Goal: Task Accomplishment & Management: Manage account settings

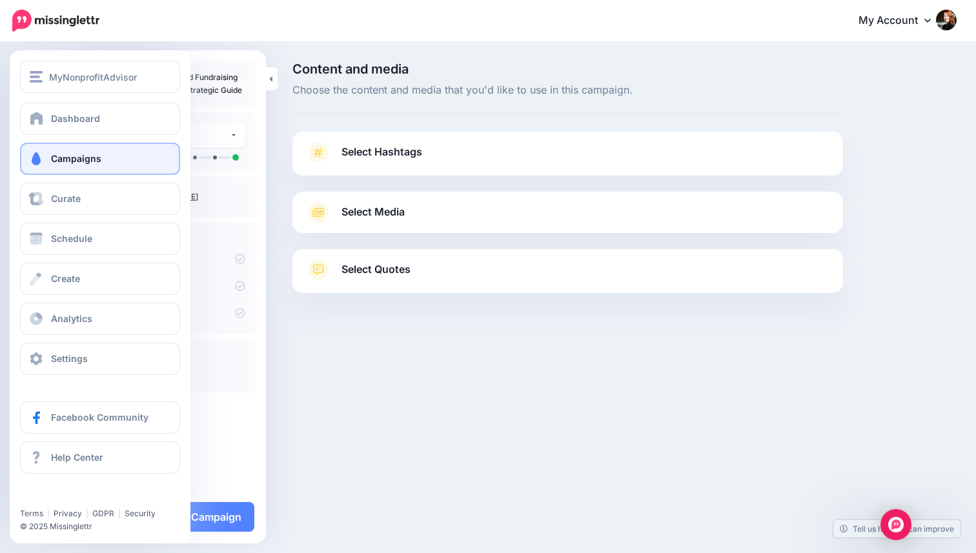
click at [67, 154] on span "Campaigns" at bounding box center [76, 158] width 50 height 11
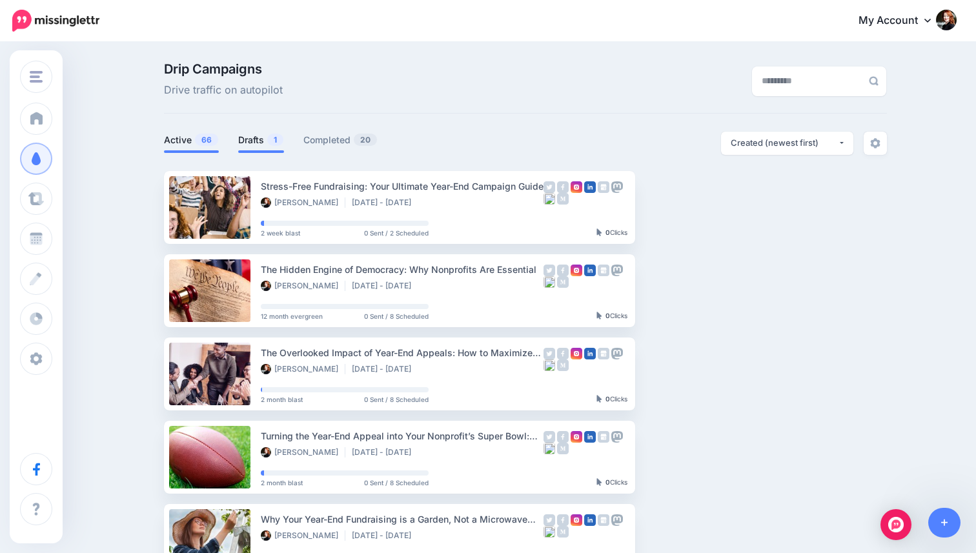
click at [264, 136] on link "Drafts 1" at bounding box center [261, 139] width 46 height 15
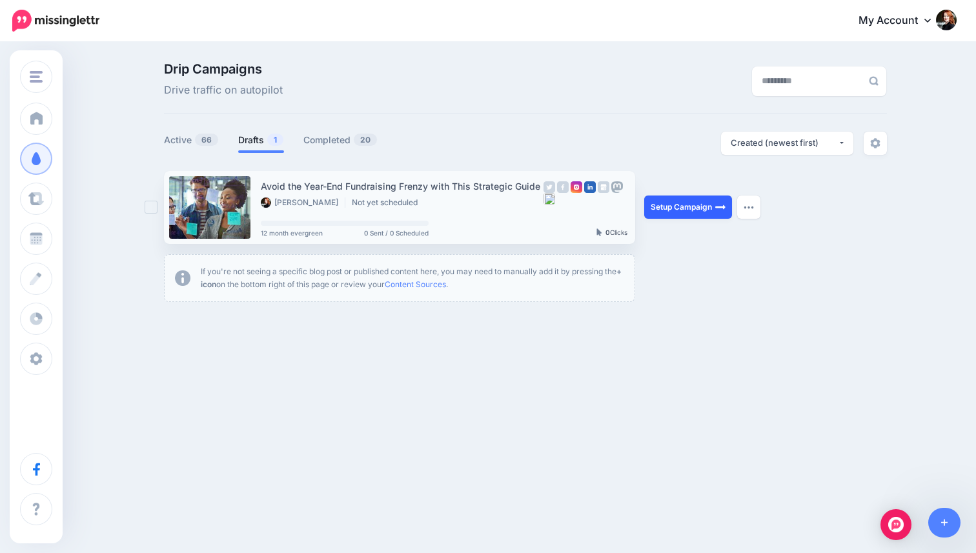
click at [674, 214] on link "Setup Campaign" at bounding box center [688, 207] width 88 height 23
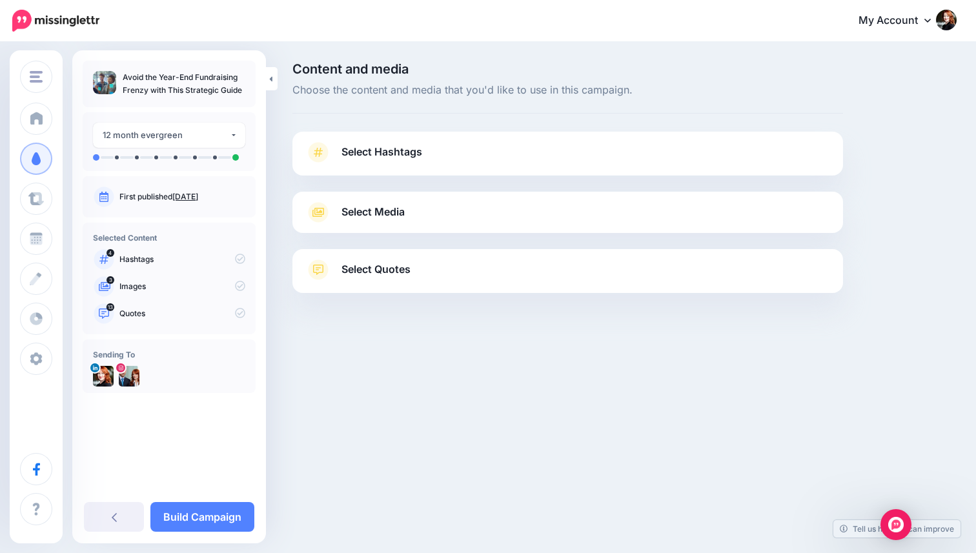
click at [393, 264] on span "Select Quotes" at bounding box center [376, 269] width 69 height 17
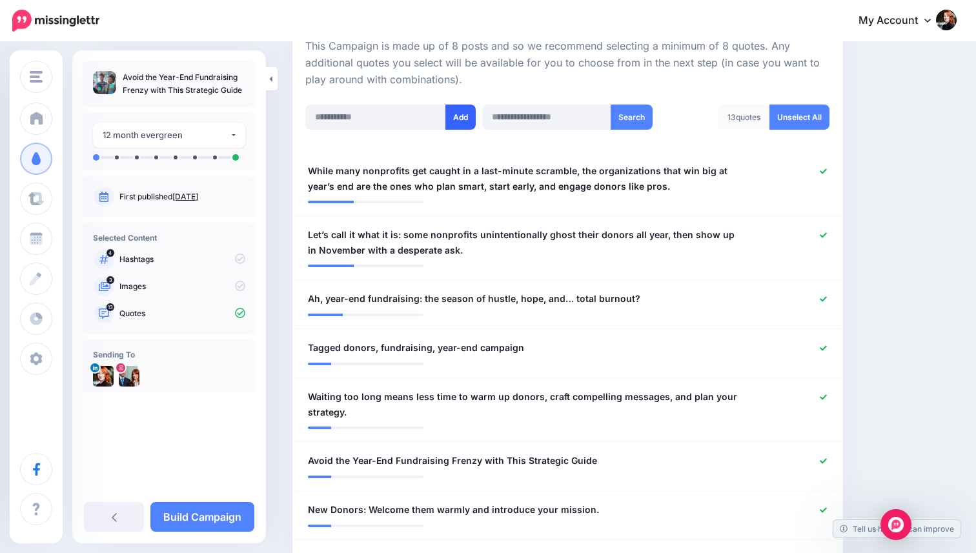
scroll to position [300, 0]
click at [169, 139] on div "12 month evergreen" at bounding box center [166, 135] width 127 height 15
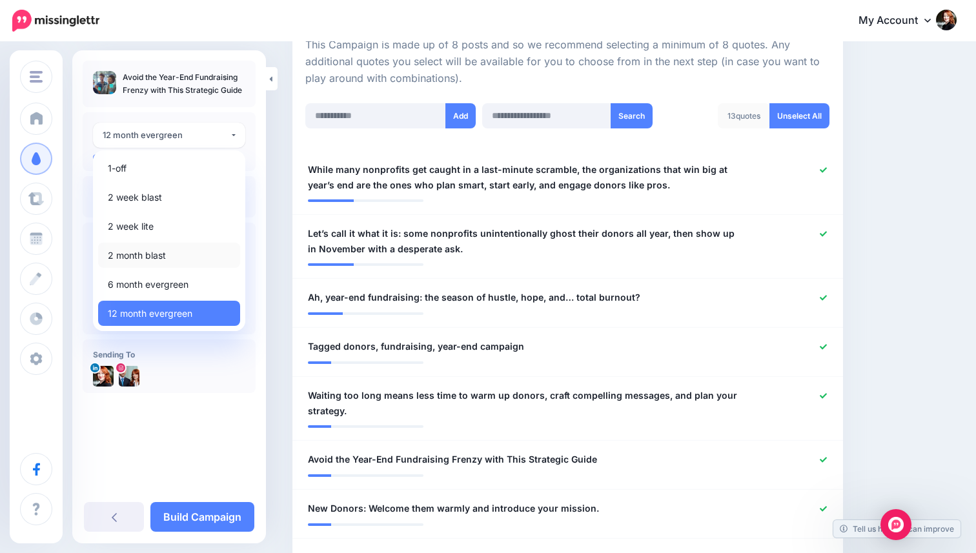
click at [158, 251] on span "2 month blast" at bounding box center [137, 255] width 58 height 15
select select "******"
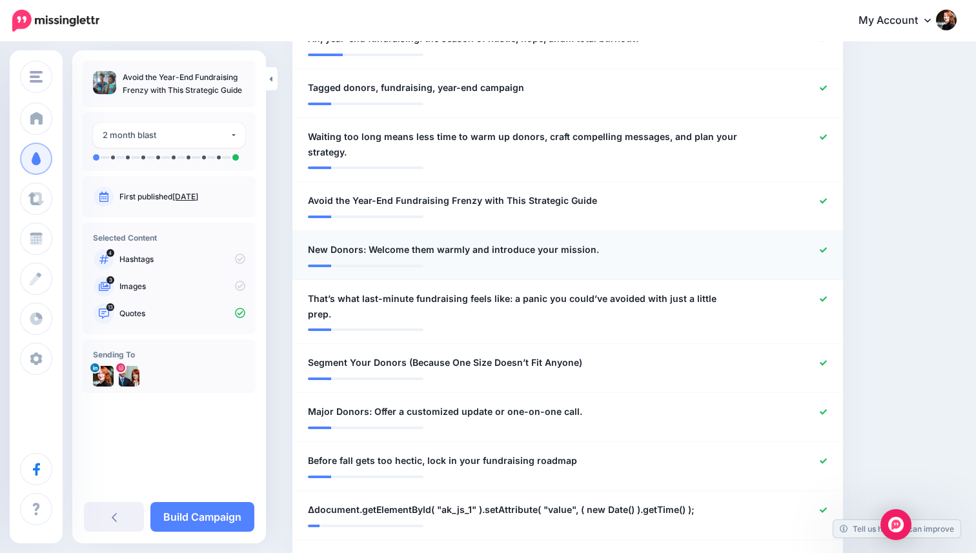
scroll to position [560, 0]
click at [822, 359] on icon at bounding box center [823, 362] width 7 height 7
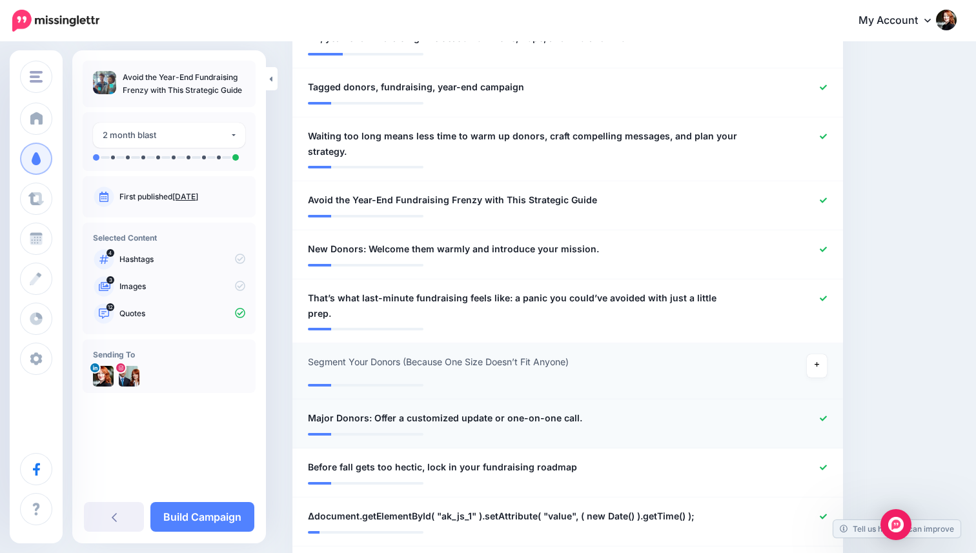
click at [823, 415] on icon at bounding box center [823, 418] width 7 height 7
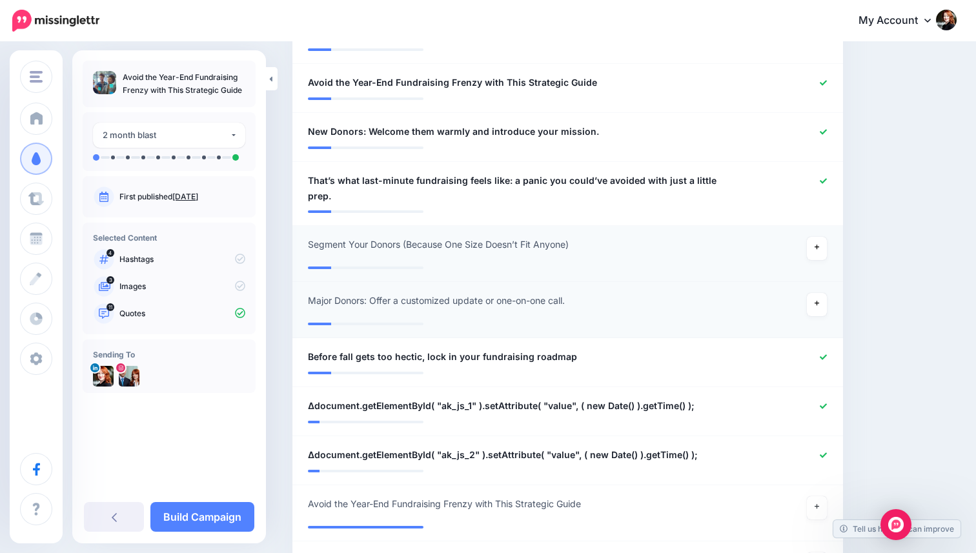
scroll to position [690, 0]
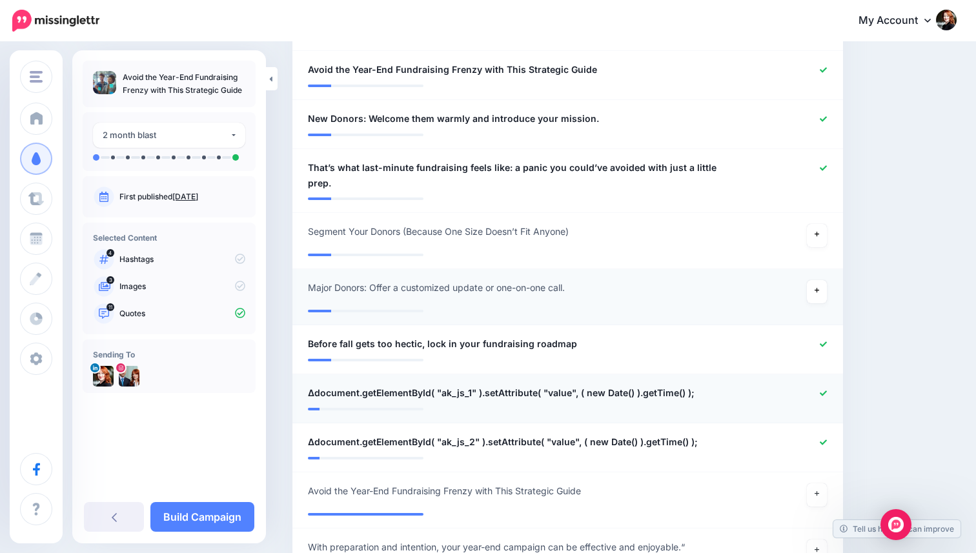
click at [819, 385] on div at bounding box center [792, 393] width 90 height 16
click at [826, 390] on icon at bounding box center [823, 393] width 7 height 7
click at [824, 425] on li "**********" at bounding box center [567, 448] width 551 height 49
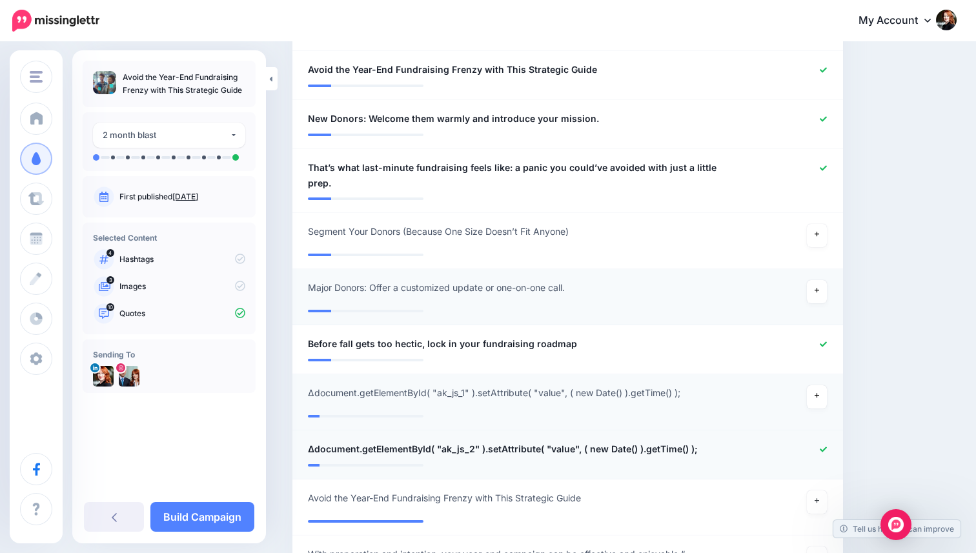
click at [823, 447] on icon at bounding box center [823, 449] width 7 height 5
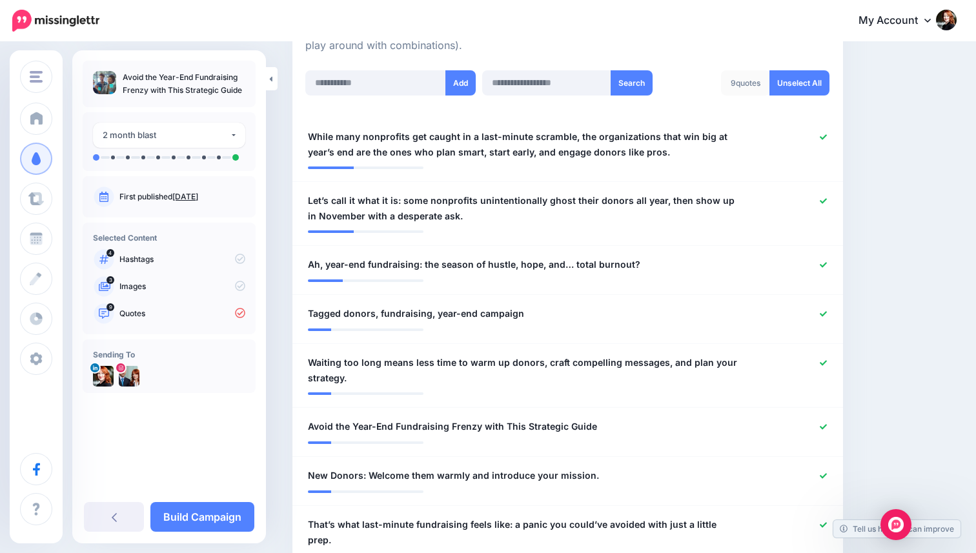
scroll to position [335, 0]
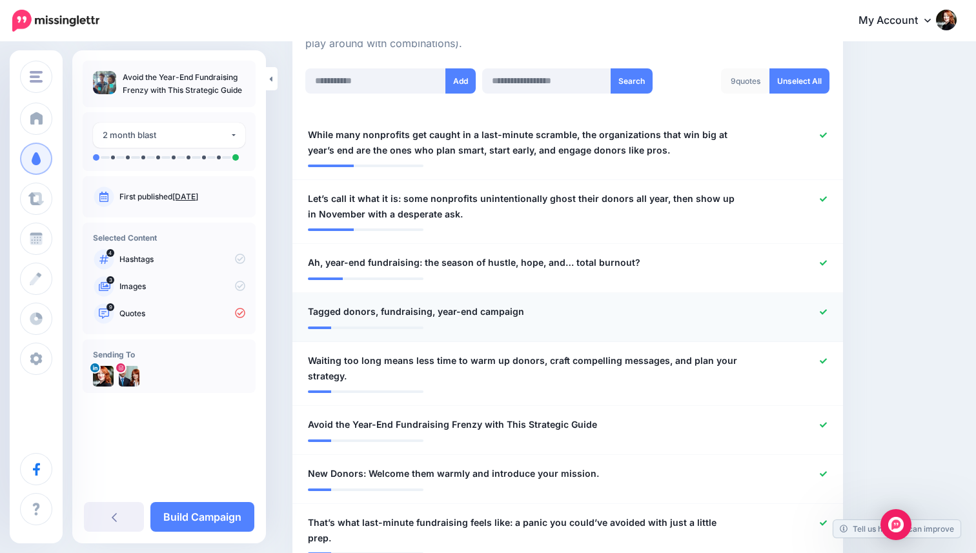
click at [825, 309] on icon at bounding box center [823, 312] width 7 height 7
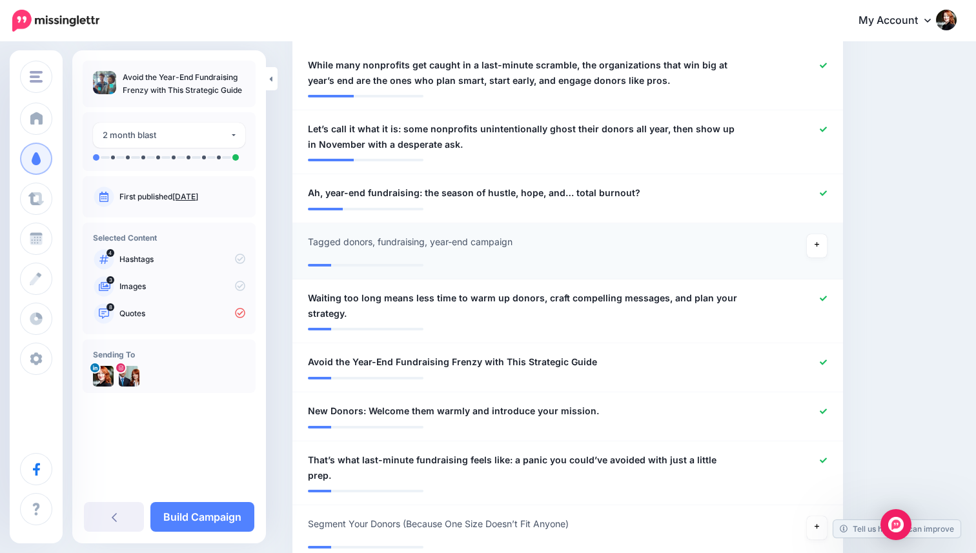
scroll to position [426, 0]
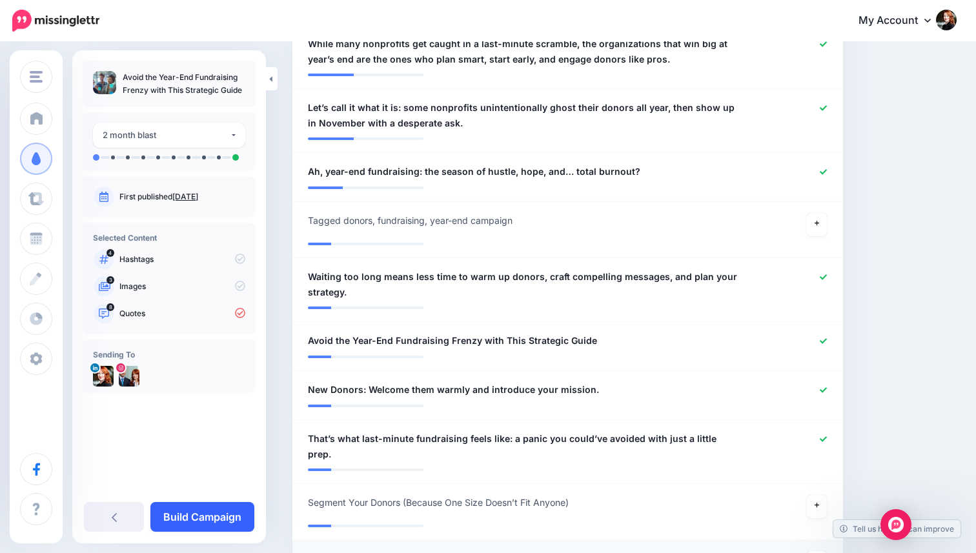
click at [189, 518] on link "Build Campaign" at bounding box center [202, 517] width 104 height 30
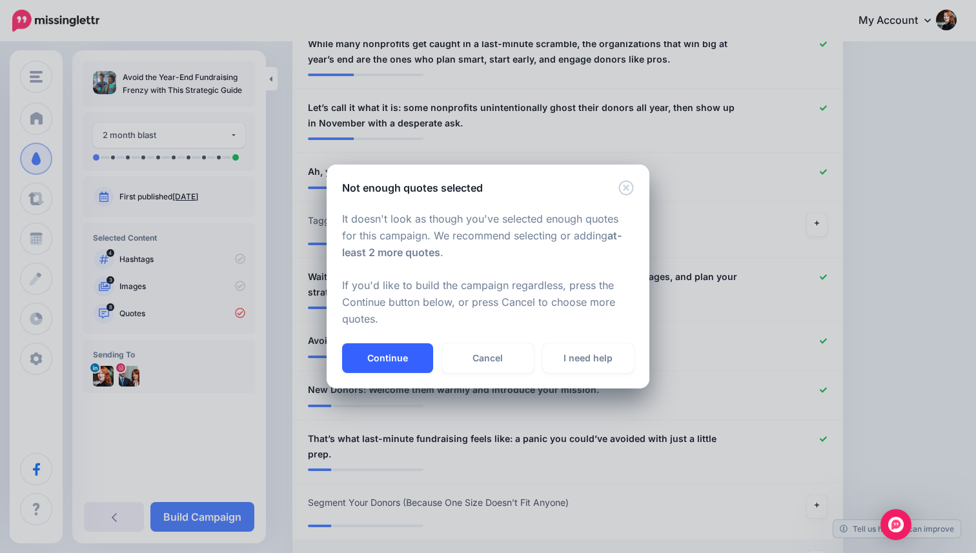
click at [397, 359] on button "Continue" at bounding box center [387, 358] width 91 height 30
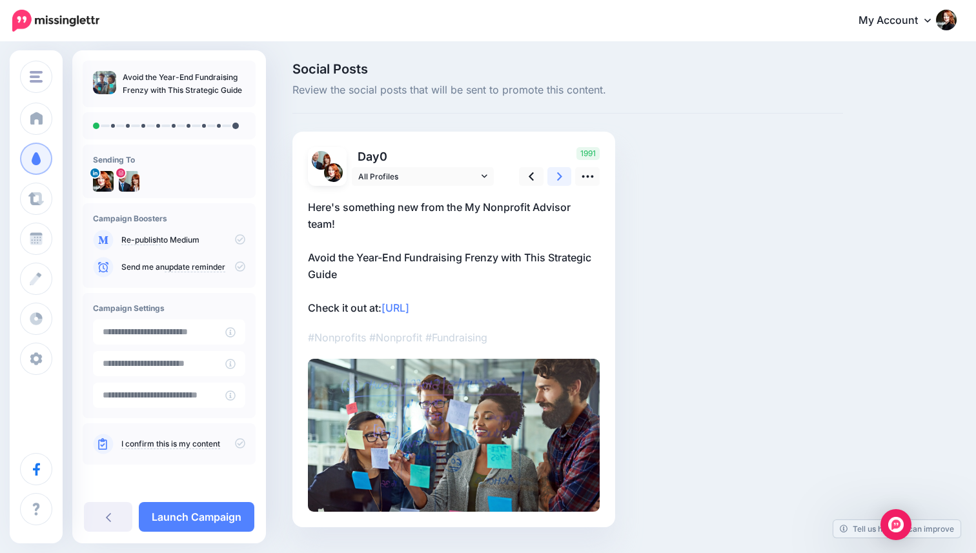
click at [552, 173] on link at bounding box center [559, 176] width 25 height 19
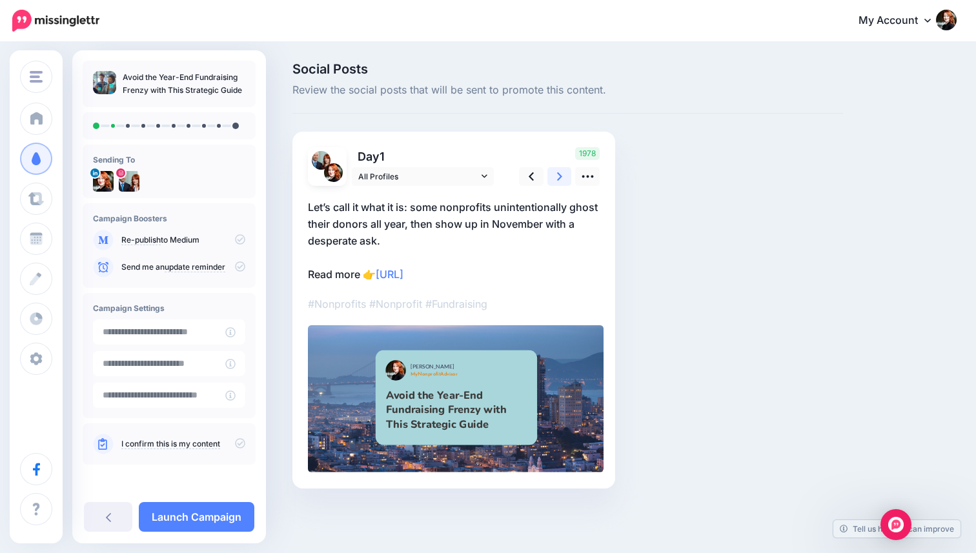
click at [552, 173] on link at bounding box center [559, 176] width 25 height 19
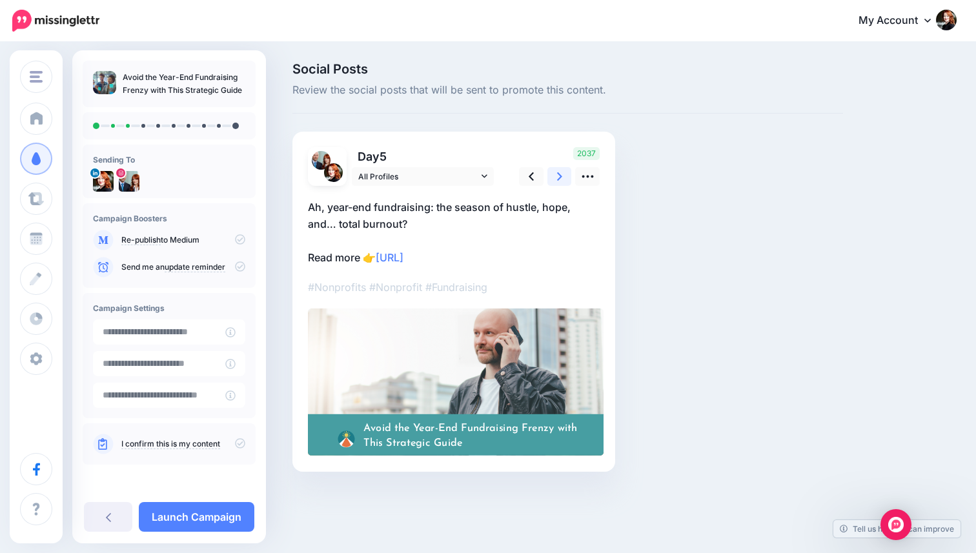
click at [552, 173] on link at bounding box center [559, 176] width 25 height 19
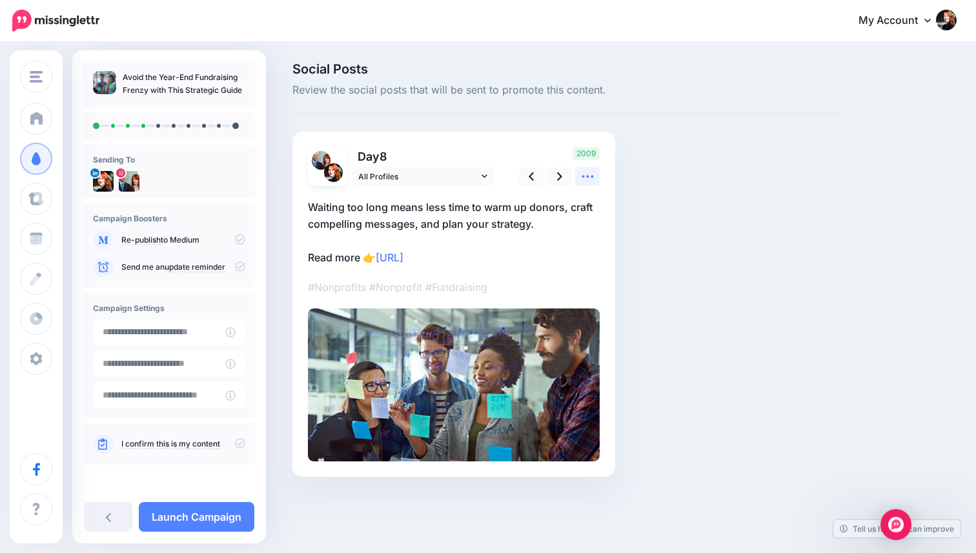
click at [588, 179] on icon at bounding box center [588, 177] width 14 height 14
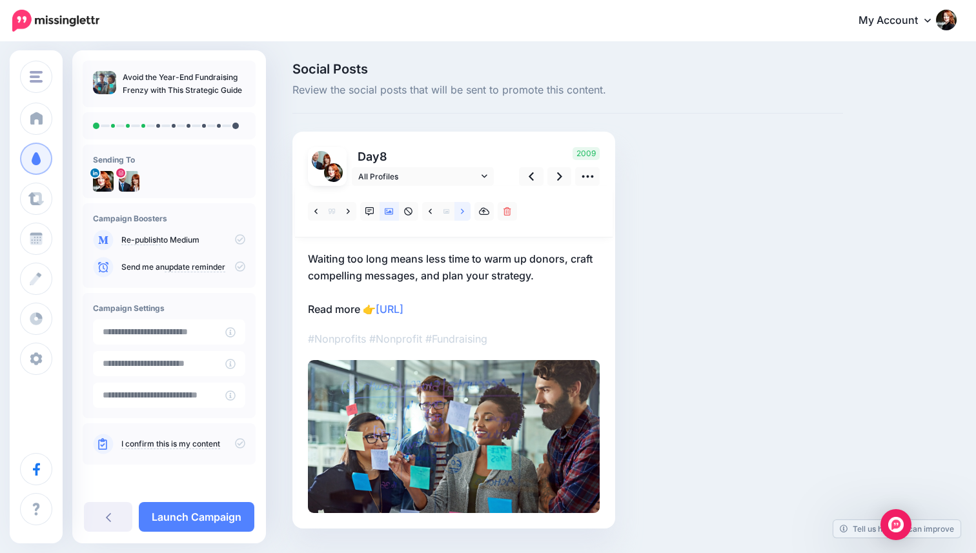
click at [460, 209] on link at bounding box center [463, 211] width 16 height 19
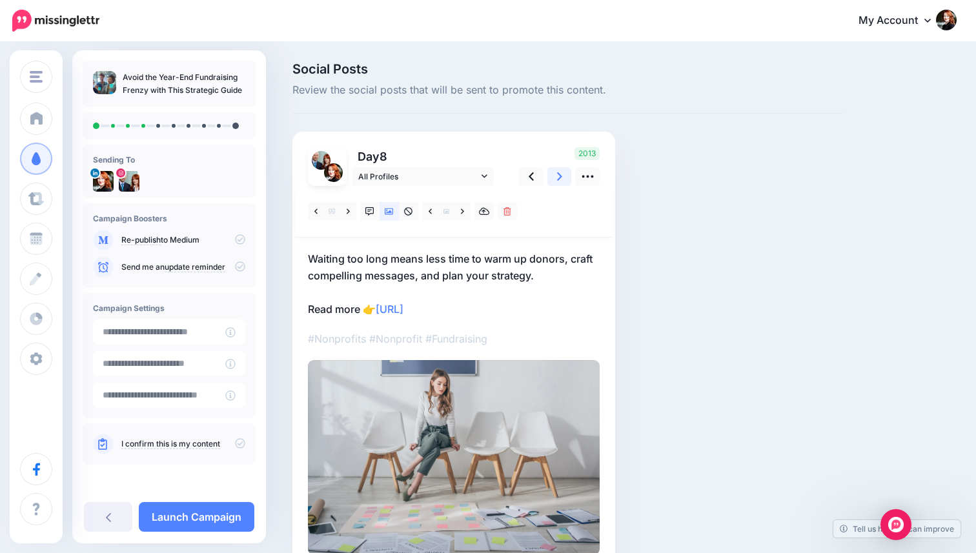
click at [557, 172] on icon at bounding box center [559, 177] width 5 height 14
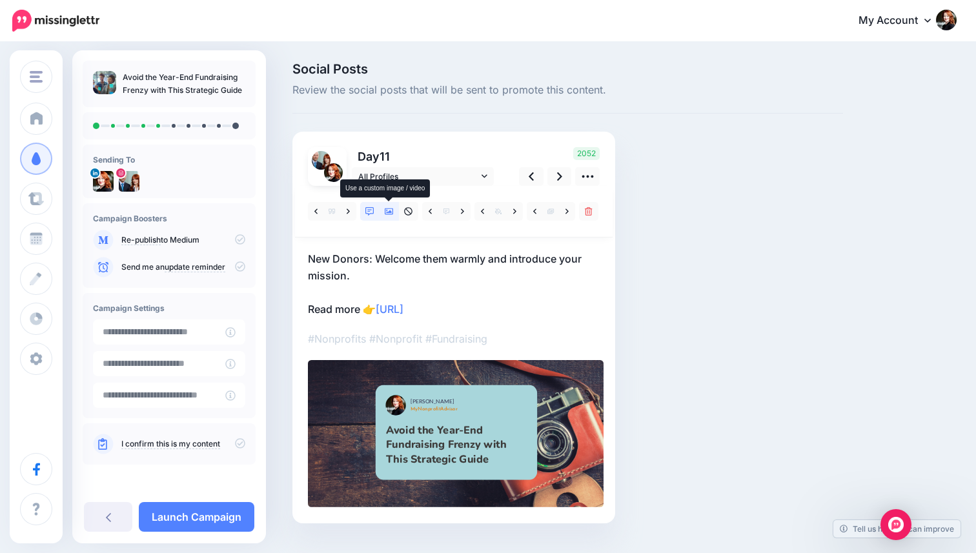
click at [392, 212] on icon at bounding box center [389, 211] width 9 height 9
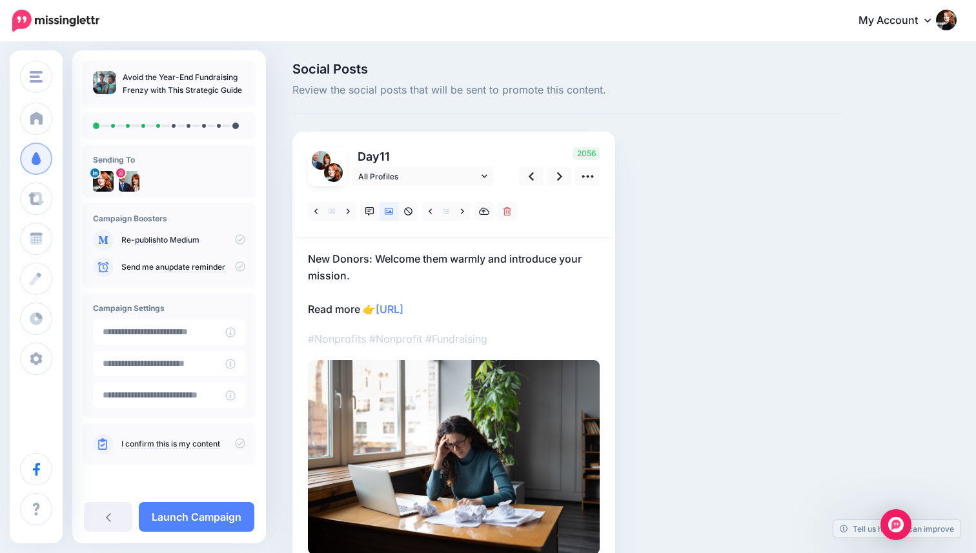
click at [359, 214] on div at bounding box center [414, 211] width 213 height 19
click at [367, 212] on icon at bounding box center [369, 211] width 9 height 9
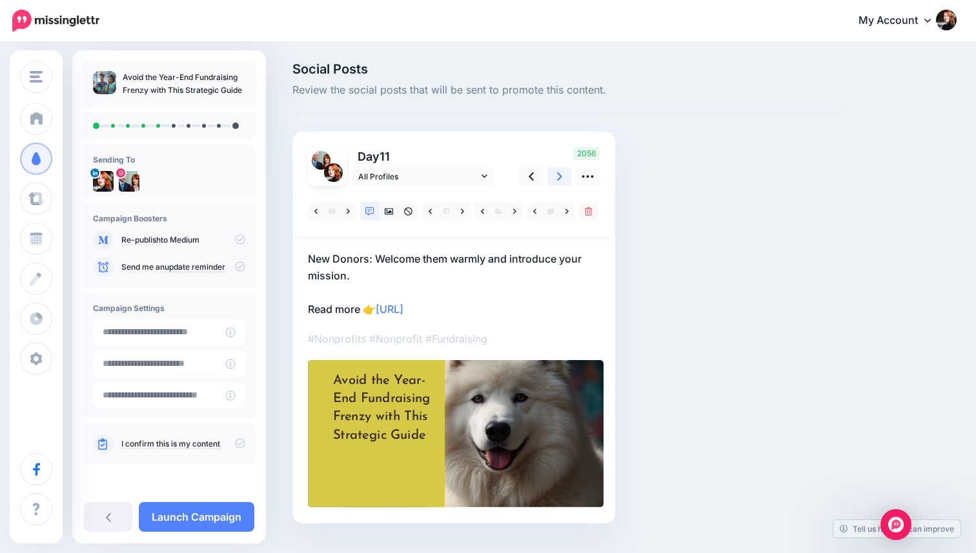
click at [553, 185] on link at bounding box center [559, 176] width 25 height 19
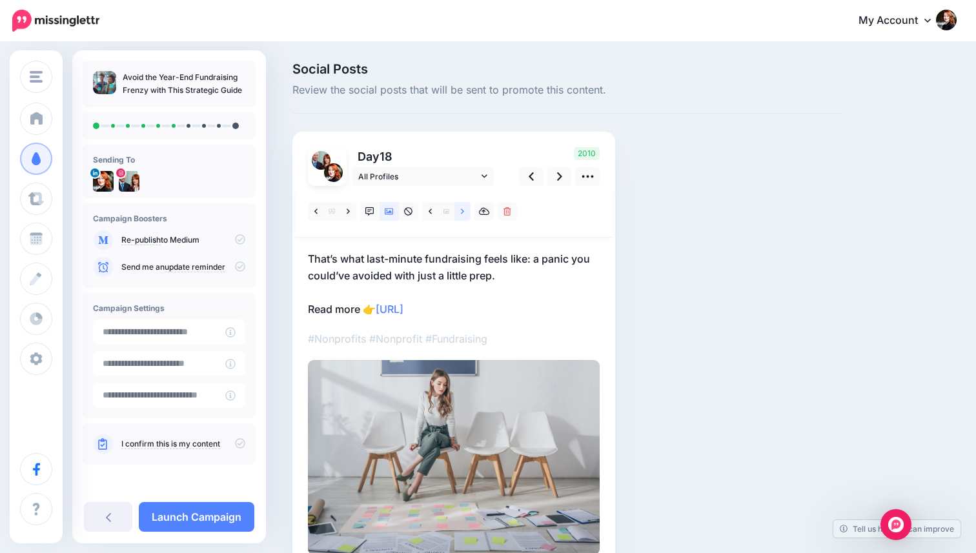
click at [456, 210] on link at bounding box center [463, 211] width 16 height 19
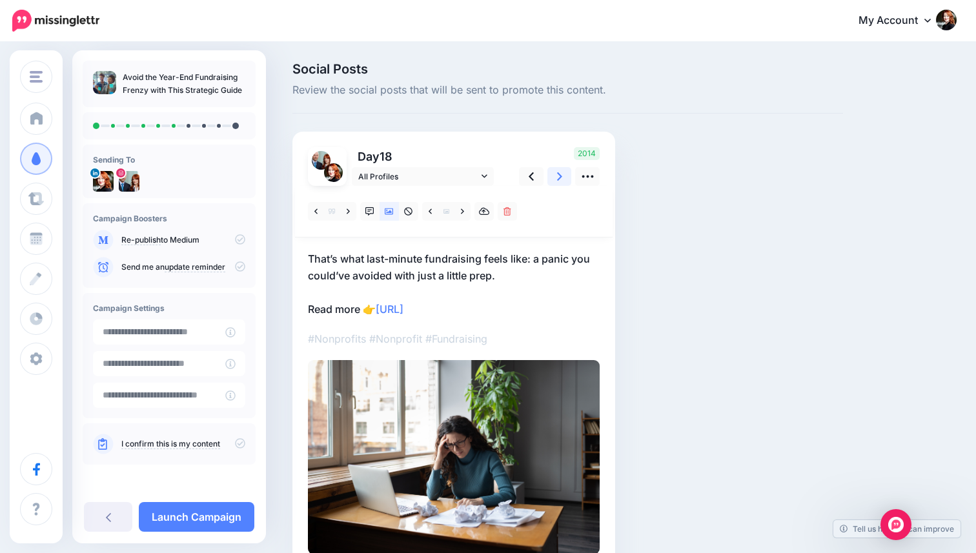
click at [555, 176] on link at bounding box center [559, 176] width 25 height 19
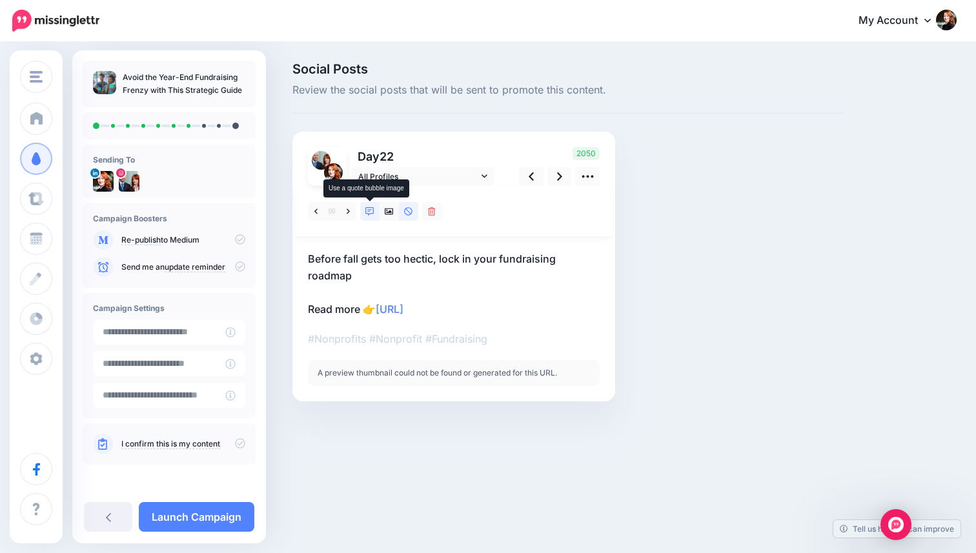
click at [375, 216] on link at bounding box center [369, 211] width 19 height 19
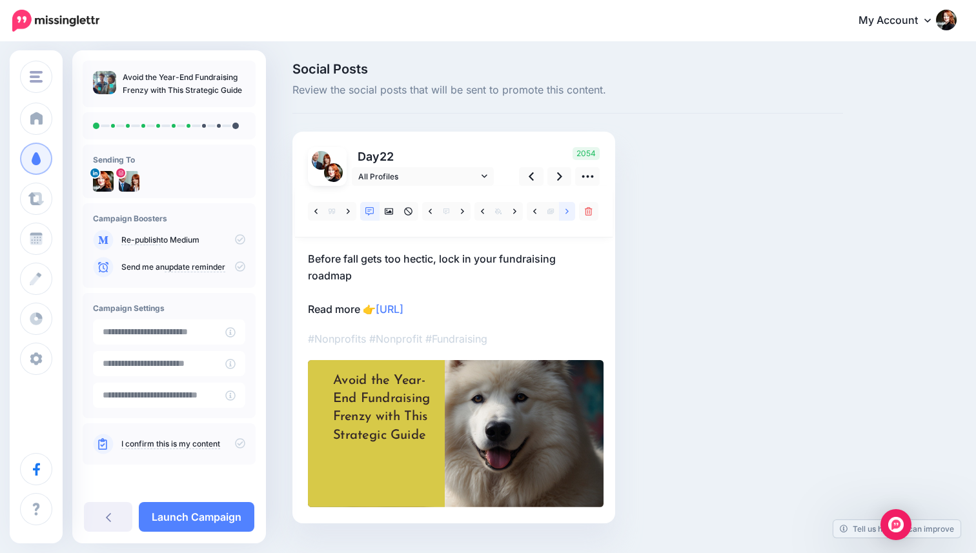
click at [559, 214] on link at bounding box center [567, 211] width 16 height 19
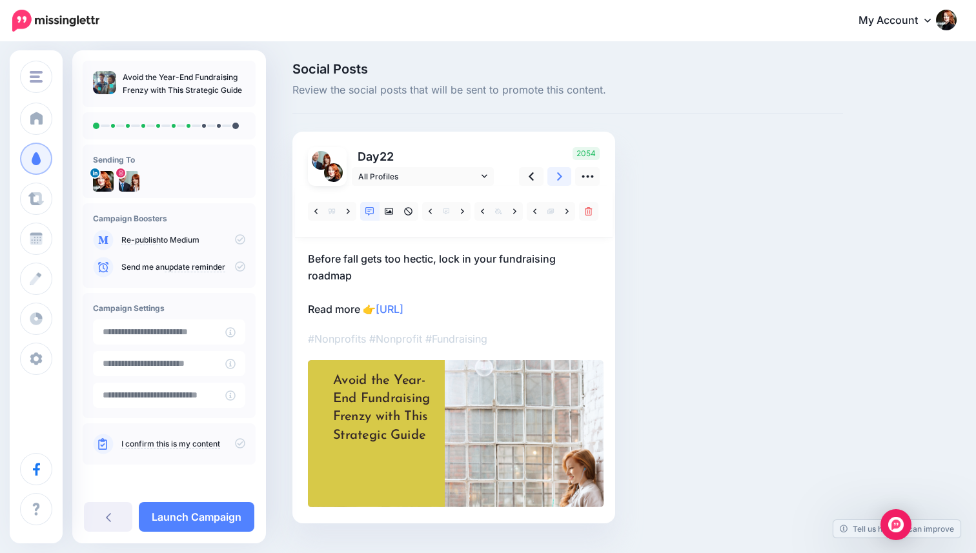
click at [555, 181] on link at bounding box center [559, 176] width 25 height 19
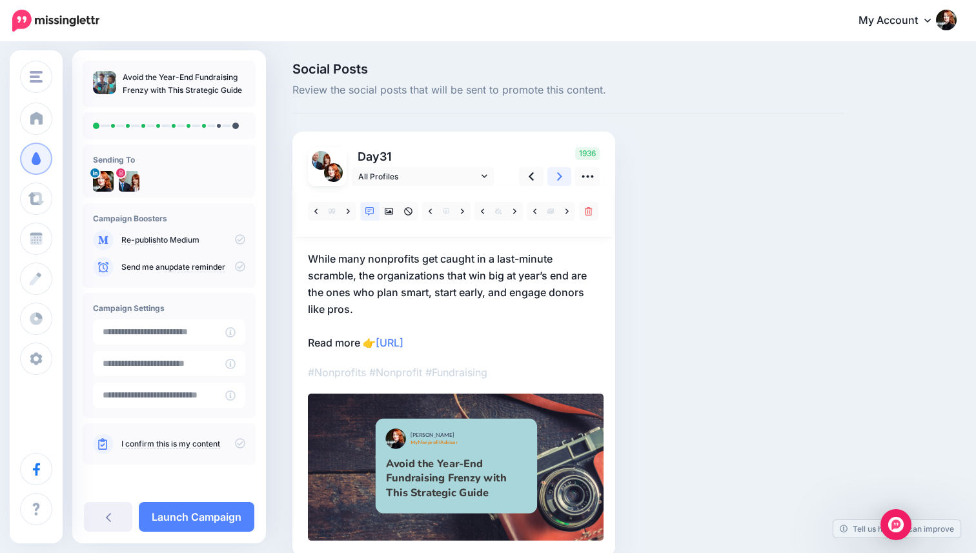
click at [555, 181] on link at bounding box center [559, 176] width 25 height 19
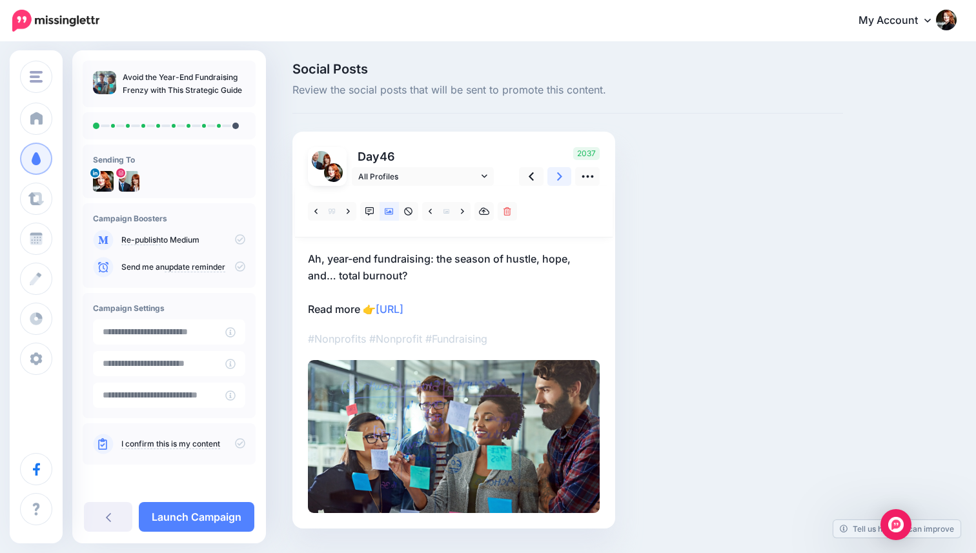
click at [555, 181] on link at bounding box center [559, 176] width 25 height 19
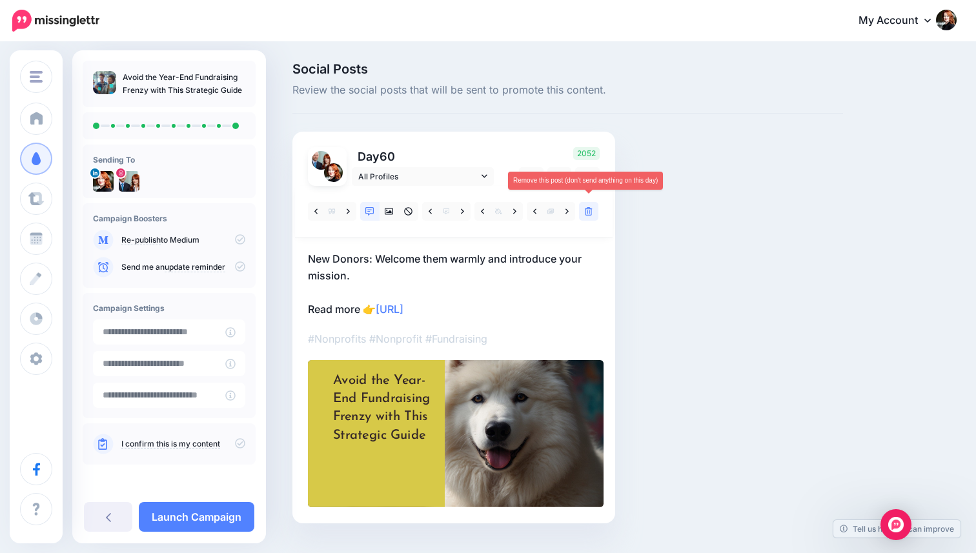
click at [589, 212] on icon at bounding box center [589, 211] width 8 height 9
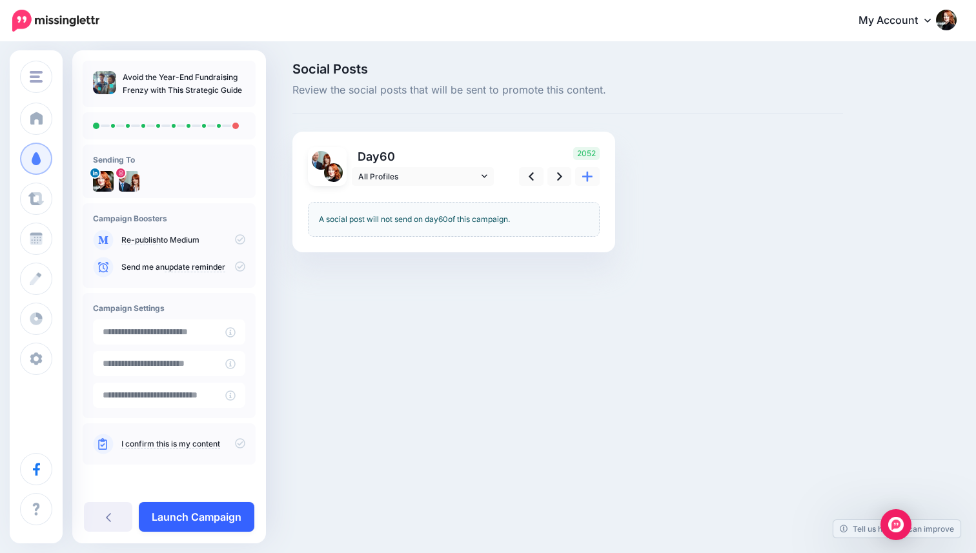
click at [205, 524] on link "Launch Campaign" at bounding box center [197, 517] width 116 height 30
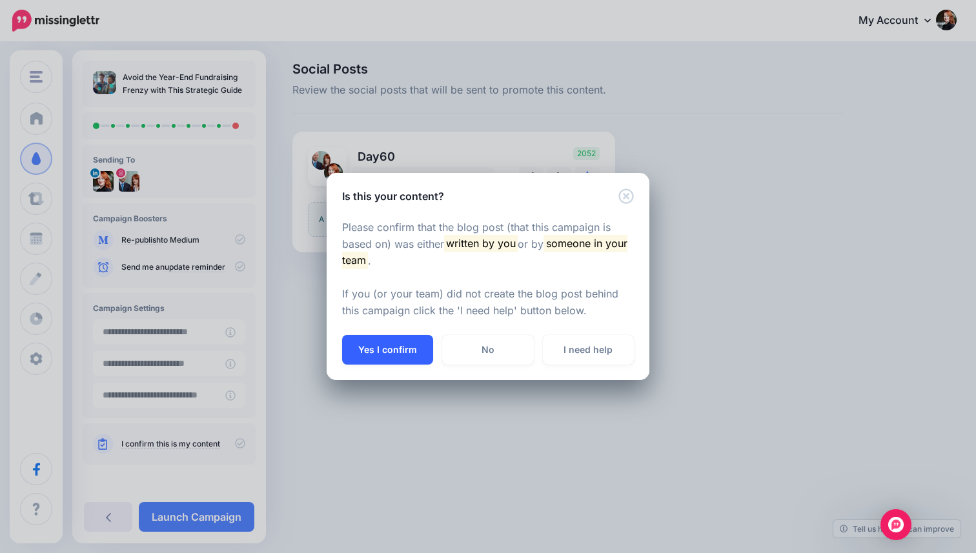
click at [394, 362] on button "Yes I confirm" at bounding box center [387, 350] width 91 height 30
